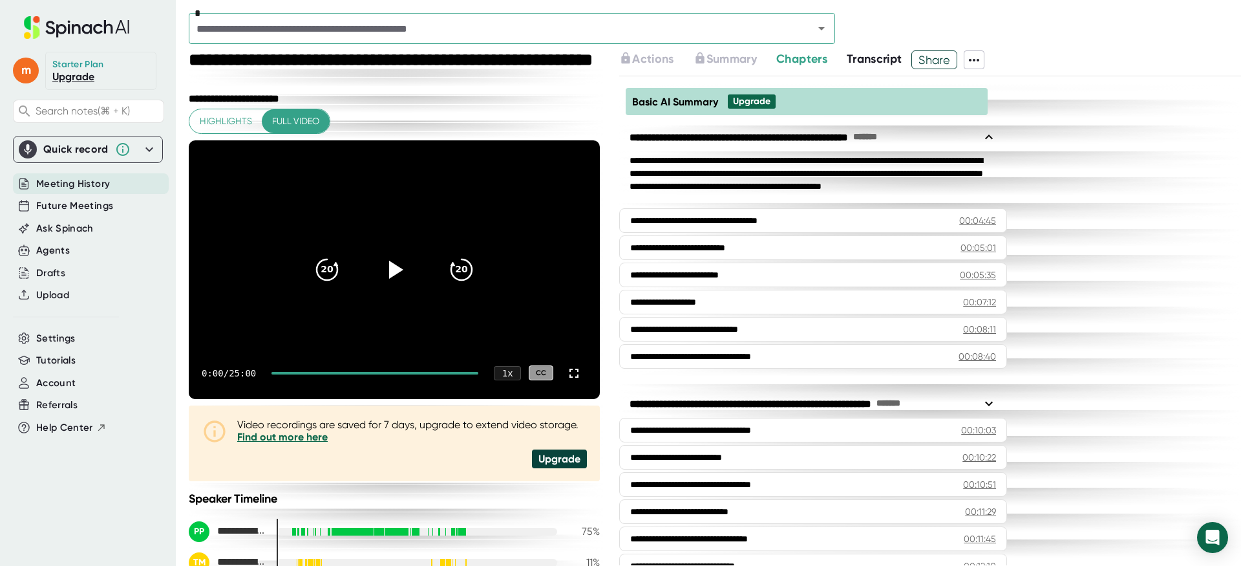
click at [76, 187] on span "Meeting History" at bounding box center [73, 183] width 74 height 15
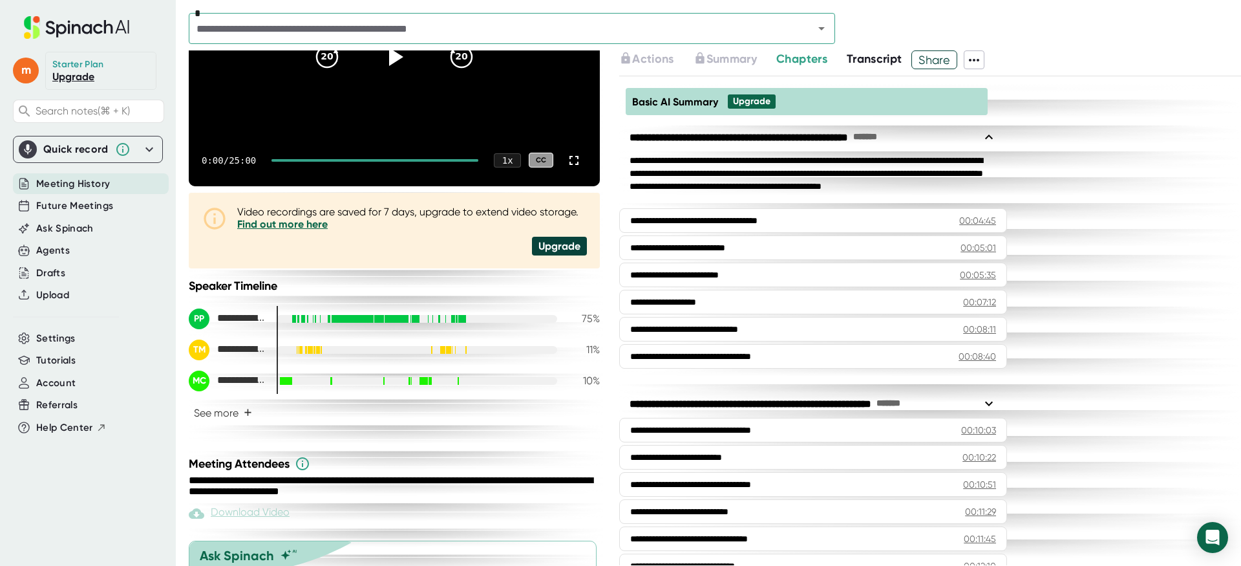
scroll to position [305, 0]
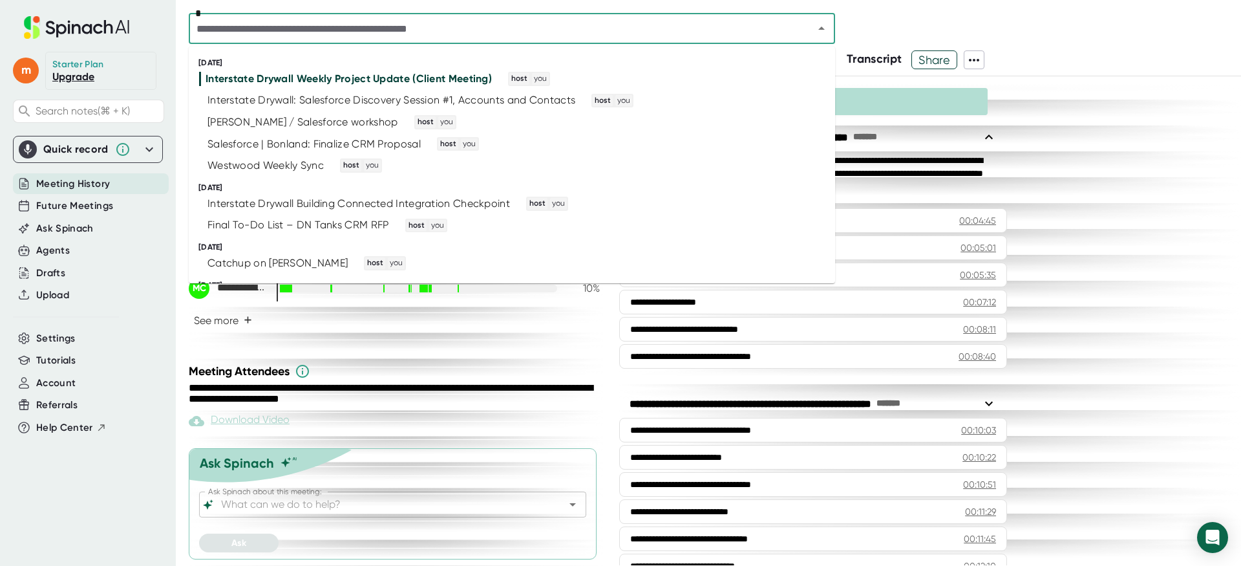
click at [540, 23] on input "text" at bounding box center [493, 28] width 600 height 18
click at [433, 101] on div "Interstate Drywall: Salesforce Discovery Session #1, Accounts and Contacts" at bounding box center [391, 100] width 368 height 13
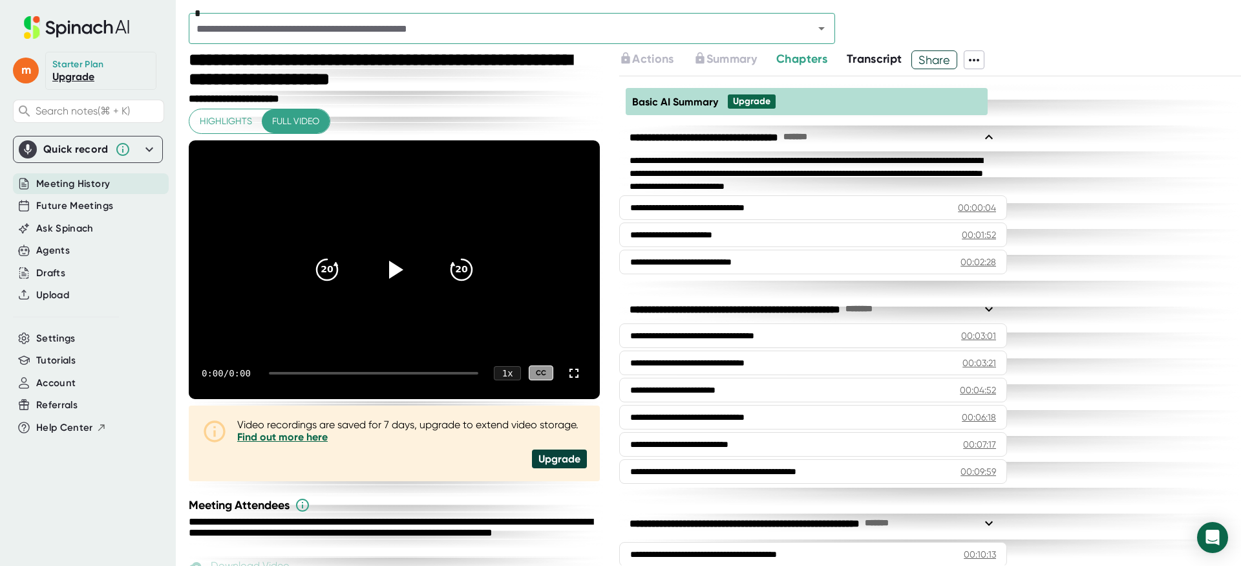
click at [869, 53] on span "Transcript" at bounding box center [875, 59] width 56 height 14
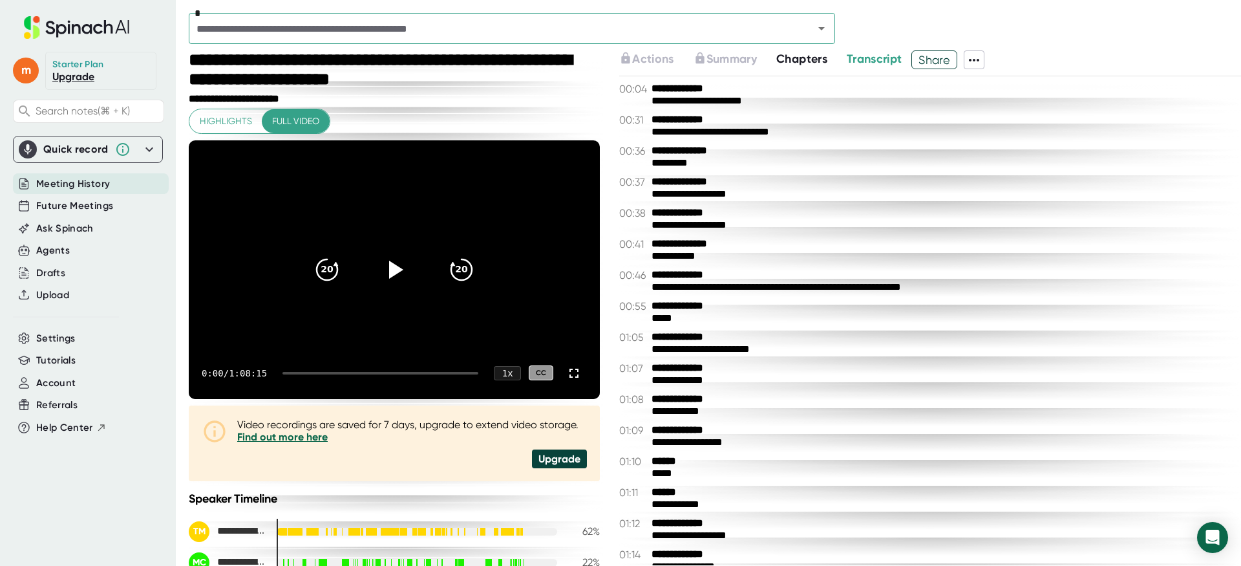
click at [782, 65] on span "Chapters" at bounding box center [801, 59] width 51 height 14
